Goal: Answer question/provide support

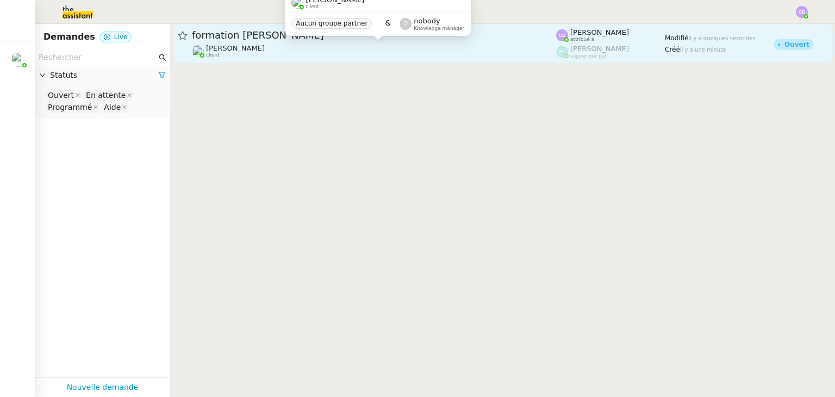
click at [448, 47] on div "[PERSON_NAME] client" at bounding box center [374, 51] width 364 height 14
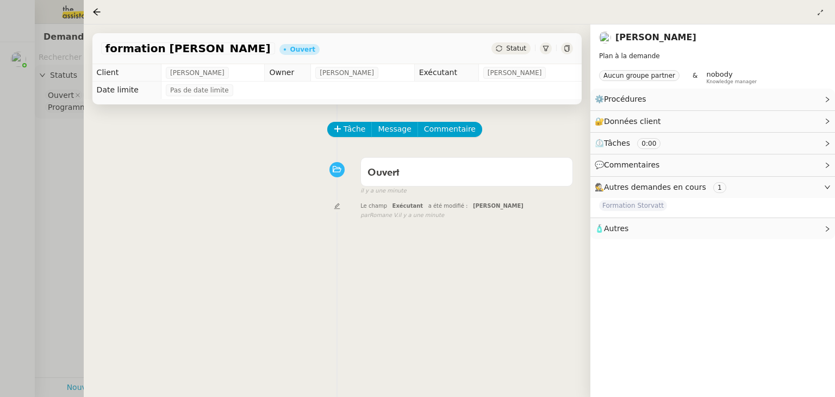
click at [59, 206] on div at bounding box center [417, 198] width 835 height 397
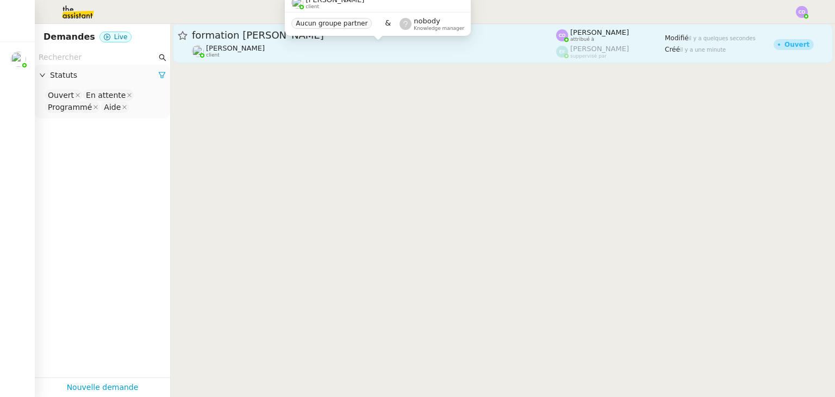
click at [505, 47] on div "[PERSON_NAME] client" at bounding box center [374, 51] width 364 height 14
